Goal: Task Accomplishment & Management: Complete application form

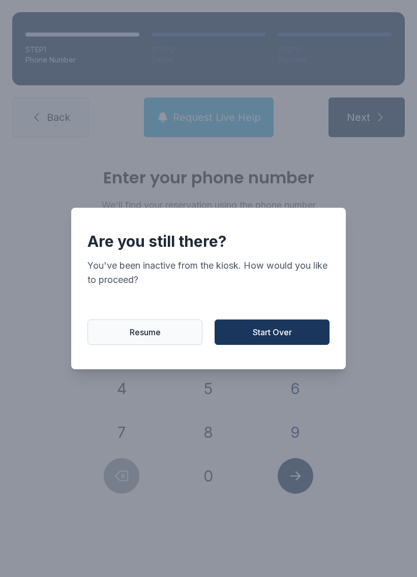
click at [105, 335] on button "Resume" at bounding box center [144, 332] width 115 height 25
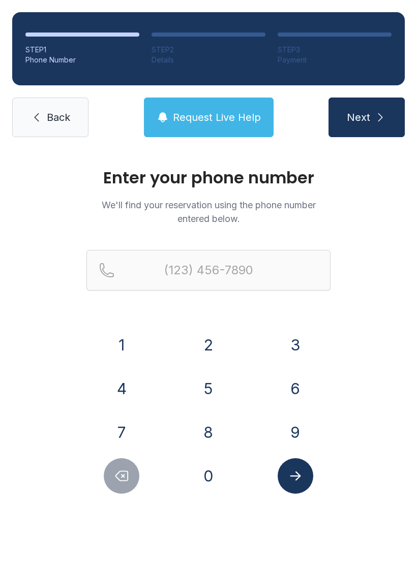
click at [292, 432] on button "9" at bounding box center [296, 433] width 36 height 36
click at [122, 386] on button "4" at bounding box center [122, 389] width 36 height 36
click at [208, 474] on button "0" at bounding box center [209, 476] width 36 height 36
click at [202, 346] on button "2" at bounding box center [209, 345] width 36 height 36
click at [299, 331] on button "3" at bounding box center [296, 345] width 36 height 36
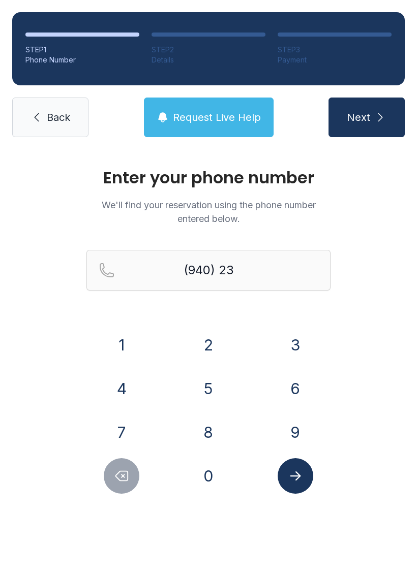
click at [121, 345] on button "1" at bounding box center [122, 345] width 36 height 36
click at [116, 388] on button "4" at bounding box center [122, 389] width 36 height 36
click at [119, 341] on button "1" at bounding box center [122, 345] width 36 height 36
click at [118, 343] on button "1" at bounding box center [122, 345] width 36 height 36
click at [121, 387] on button "4" at bounding box center [122, 389] width 36 height 36
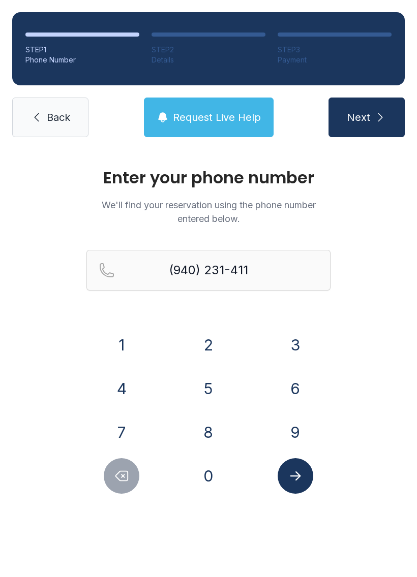
type input "[PHONE_NUMBER]"
click at [298, 482] on icon "Submit lookup form" at bounding box center [295, 476] width 15 height 15
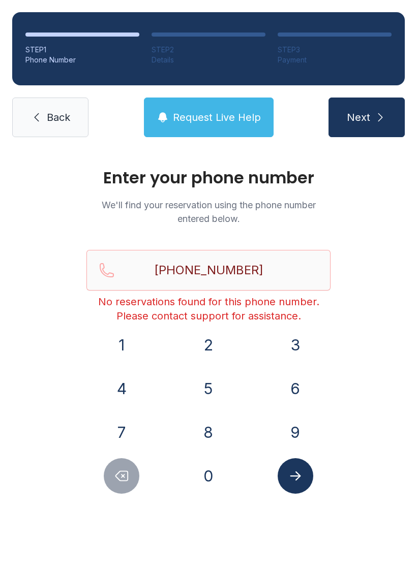
click at [49, 119] on span "Back" at bounding box center [58, 117] width 23 height 14
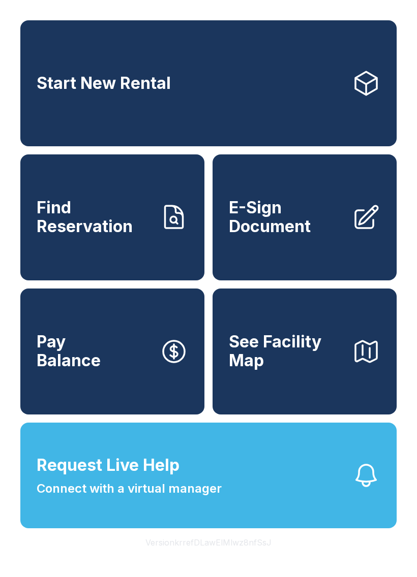
click at [340, 262] on link "E-Sign Document" at bounding box center [304, 218] width 184 height 126
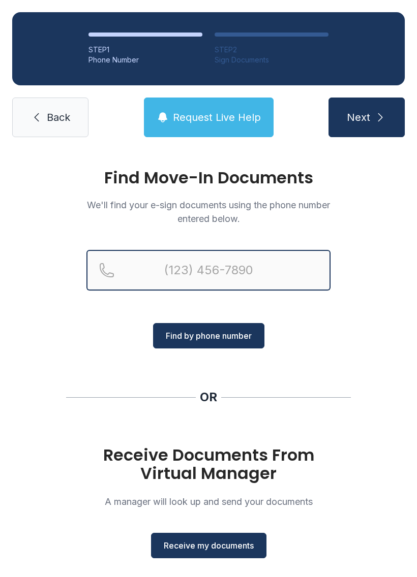
click at [151, 266] on input "Reservation phone number" at bounding box center [208, 270] width 244 height 41
click at [366, 117] on button "Next" at bounding box center [366, 118] width 76 height 40
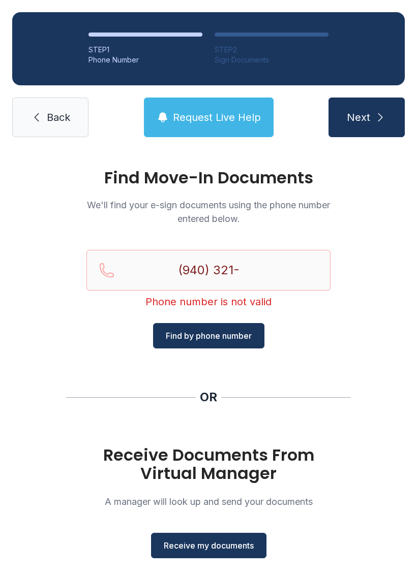
click at [13, 415] on div "Find Move-In Documents We'll find your e-sign documents using the phone number …" at bounding box center [208, 374] width 417 height 450
click at [12, 415] on div "Find Move-In Documents We'll find your e-sign documents using the phone number …" at bounding box center [208, 374] width 417 height 450
click at [22, 428] on div "Find Move-In Documents We'll find your e-sign documents using the phone number …" at bounding box center [208, 374] width 417 height 450
click at [21, 428] on div "Find Move-In Documents We'll find your e-sign documents using the phone number …" at bounding box center [208, 374] width 417 height 450
click at [241, 280] on input "(940) 321-" at bounding box center [208, 270] width 244 height 41
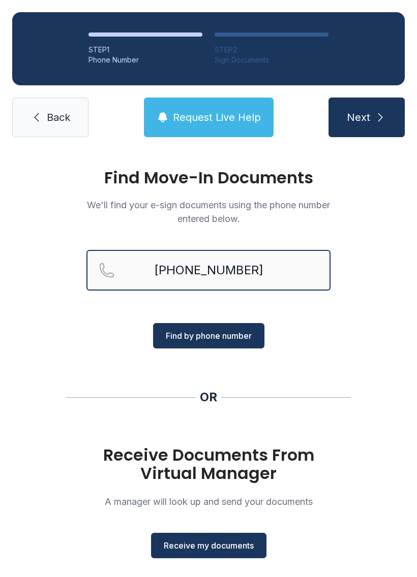
type input "[PHONE_NUMBER]"
click at [172, 326] on button "Find by phone number" at bounding box center [208, 335] width 111 height 25
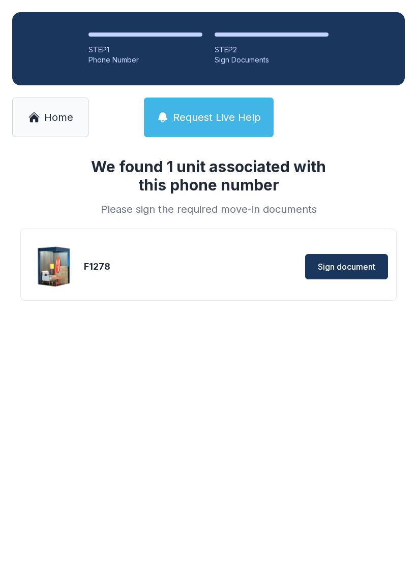
click at [358, 257] on button "Sign document" at bounding box center [346, 266] width 83 height 25
click at [373, 261] on span "Sign document" at bounding box center [346, 267] width 57 height 12
